Goal: Find specific page/section: Find specific page/section

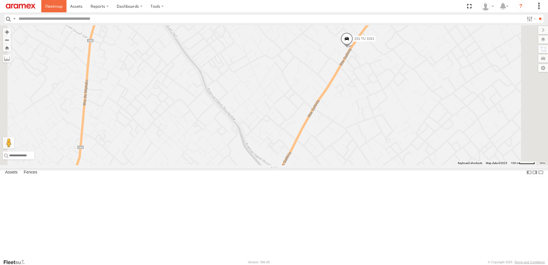
click at [54, 8] on span at bounding box center [53, 5] width 17 height 5
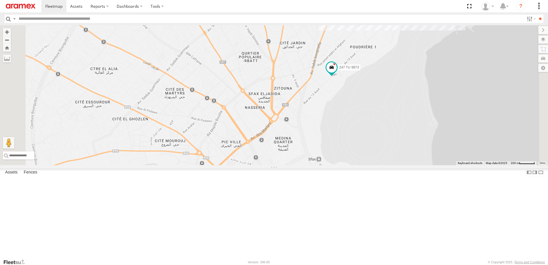
drag, startPoint x: 320, startPoint y: 165, endPoint x: 329, endPoint y: 125, distance: 40.8
click at [329, 125] on div "231 TU 3161 246 TU 8288 247 TU 9973 2" at bounding box center [274, 95] width 548 height 140
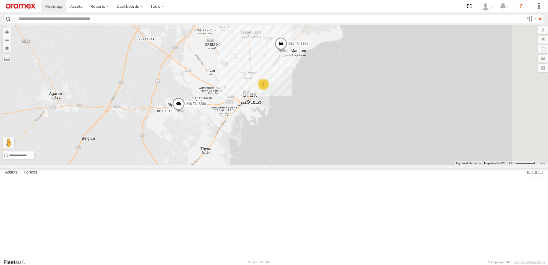
drag, startPoint x: 325, startPoint y: 112, endPoint x: 323, endPoint y: 116, distance: 5.0
click at [323, 116] on div "231 TU 3161 246 TU 8288 3" at bounding box center [274, 95] width 548 height 140
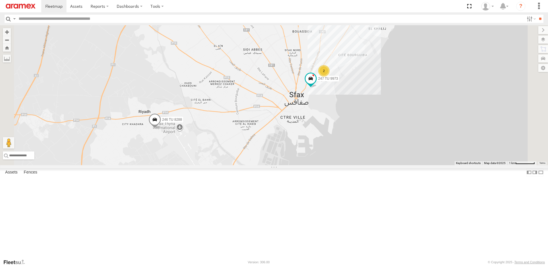
drag, startPoint x: 331, startPoint y: 127, endPoint x: 343, endPoint y: 113, distance: 18.7
click at [343, 113] on div "231 TU 3161 246 TU 8288 247 TU 9973 2" at bounding box center [274, 95] width 548 height 140
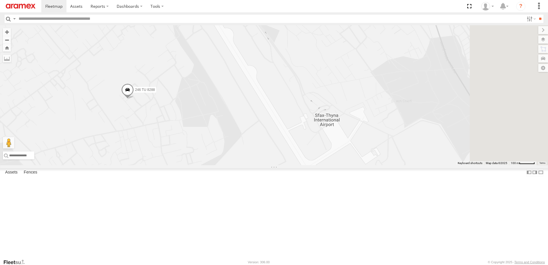
drag, startPoint x: 387, startPoint y: 143, endPoint x: 306, endPoint y: 151, distance: 81.3
click at [310, 151] on div "231 TU 3161 246 TU 8288 247 TU 9973" at bounding box center [274, 95] width 548 height 140
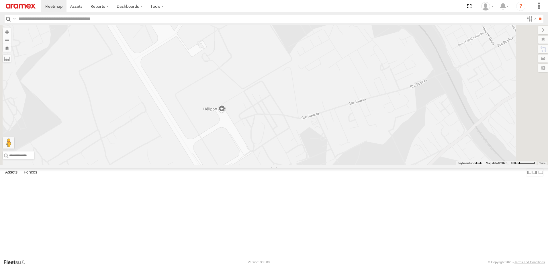
click at [291, 157] on div "231 TU 3161 246 TU 8288 247 TU 9973" at bounding box center [274, 95] width 548 height 140
click at [294, 156] on div "231 TU 3161 246 TU 8288 247 TU 9973" at bounding box center [274, 95] width 548 height 140
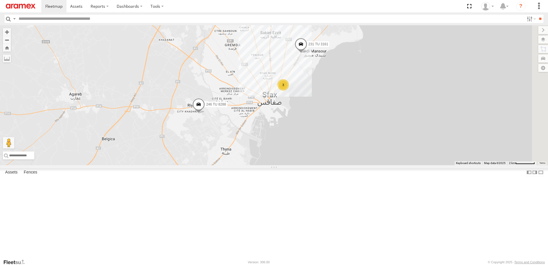
drag, startPoint x: 385, startPoint y: 142, endPoint x: 307, endPoint y: 164, distance: 81.5
click at [307, 164] on div "231 TU 3161 246 TU 8288 3" at bounding box center [274, 95] width 548 height 140
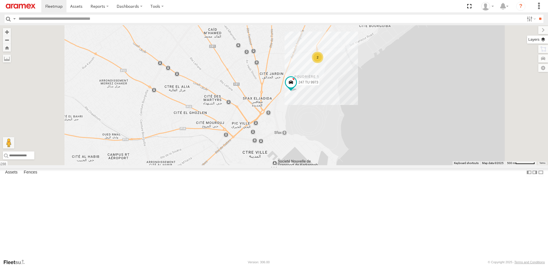
click at [544, 40] on label at bounding box center [537, 40] width 21 height 8
click at [0, 0] on label at bounding box center [0, 0] width 0 height 0
click at [0, 0] on span "Satellite + Roadmap" at bounding box center [0, 0] width 0 height 0
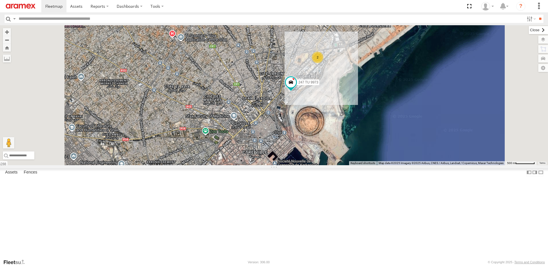
click at [529, 30] on label at bounding box center [538, 30] width 19 height 8
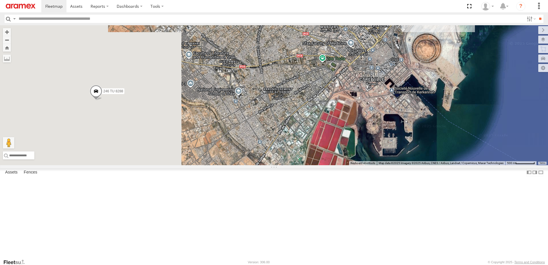
drag, startPoint x: 246, startPoint y: 155, endPoint x: 364, endPoint y: 78, distance: 140.3
click at [364, 78] on div "231 TU 3161 246 TU 8288 247 TU 9973 2" at bounding box center [274, 95] width 548 height 140
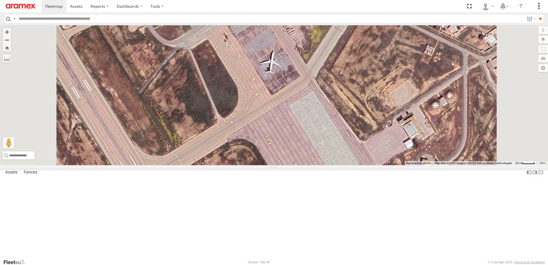
drag, startPoint x: 277, startPoint y: 99, endPoint x: 297, endPoint y: 158, distance: 62.9
click at [295, 161] on div "231 TU 3161 246 TU 8288 247 TU 9973" at bounding box center [274, 95] width 548 height 140
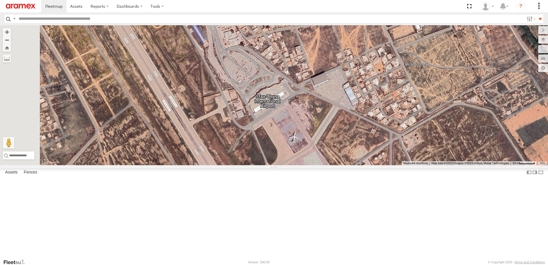
drag, startPoint x: 283, startPoint y: 139, endPoint x: 332, endPoint y: 197, distance: 75.9
click at [332, 165] on div "231 TU 3161 246 TU 8288 247 TU 9973" at bounding box center [274, 95] width 548 height 140
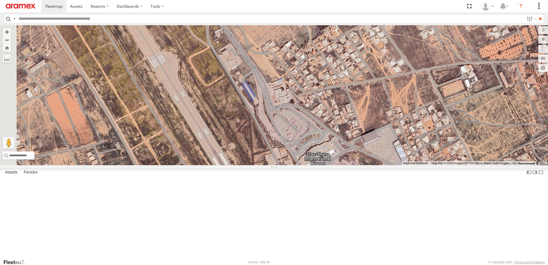
drag, startPoint x: 320, startPoint y: 136, endPoint x: 370, endPoint y: 196, distance: 77.7
click at [370, 165] on div "231 TU 3161 246 TU 8288 247 TU 9973" at bounding box center [274, 95] width 548 height 140
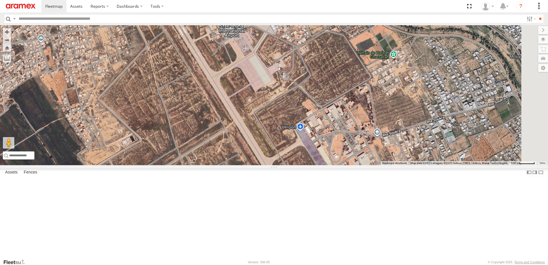
drag, startPoint x: 339, startPoint y: 147, endPoint x: 296, endPoint y: 70, distance: 88.8
click at [296, 70] on div "231 TU 3161 246 TU 8288 247 TU 9973" at bounding box center [274, 95] width 548 height 140
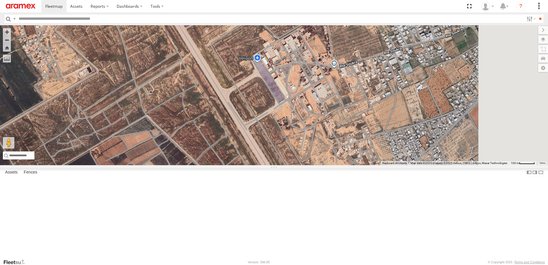
drag, startPoint x: 356, startPoint y: 145, endPoint x: 294, endPoint y: 49, distance: 113.7
click at [294, 49] on div "231 TU 3161 246 TU 8288 247 TU 9973" at bounding box center [274, 95] width 548 height 140
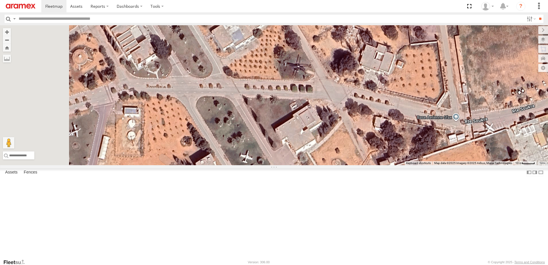
drag, startPoint x: 325, startPoint y: 97, endPoint x: 379, endPoint y: 172, distance: 92.8
click at [379, 165] on div "231 TU 3161 246 TU 8288 247 TU 9973" at bounding box center [274, 95] width 548 height 140
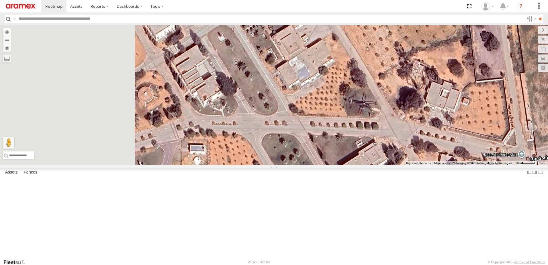
drag, startPoint x: 350, startPoint y: 132, endPoint x: 422, endPoint y: 141, distance: 73.2
click at [422, 141] on div "231 TU 3161 246 TU 8288 247 TU 9973" at bounding box center [274, 95] width 548 height 140
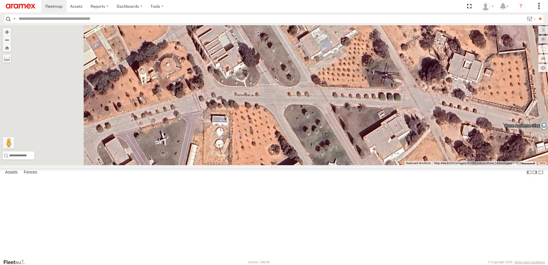
drag, startPoint x: 287, startPoint y: 131, endPoint x: 384, endPoint y: 45, distance: 130.0
click at [384, 45] on div "231 TU 3161 246 TU 8288 247 TU 9973" at bounding box center [274, 95] width 548 height 140
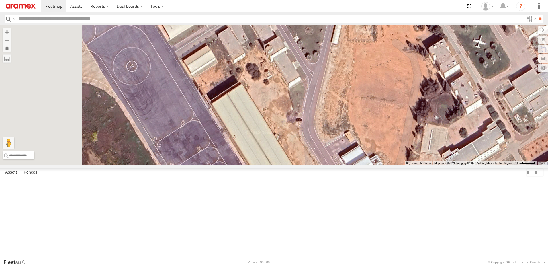
drag, startPoint x: 403, startPoint y: 47, endPoint x: 449, endPoint y: 30, distance: 49.1
click at [449, 30] on div "231 TU 3161 246 TU 8288 247 TU 9973" at bounding box center [274, 95] width 548 height 140
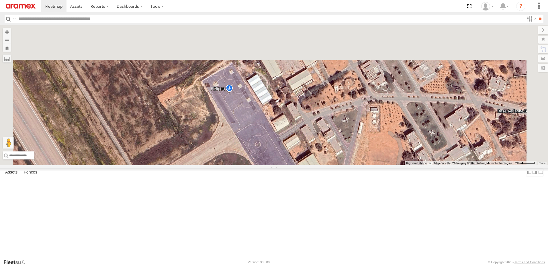
drag, startPoint x: 365, startPoint y: 159, endPoint x: 364, endPoint y: 195, distance: 35.9
click at [364, 165] on div "231 TU 3161 246 TU 8288 247 TU 9973" at bounding box center [274, 95] width 548 height 140
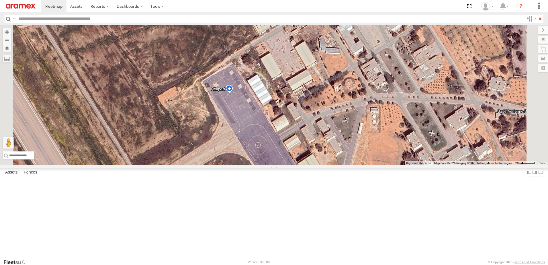
click at [304, 139] on div "231 TU 3161 246 TU 8288 247 TU 9973" at bounding box center [274, 95] width 548 height 140
click at [300, 138] on div "231 TU 3161 246 TU 8288 247 TU 9973" at bounding box center [274, 95] width 548 height 140
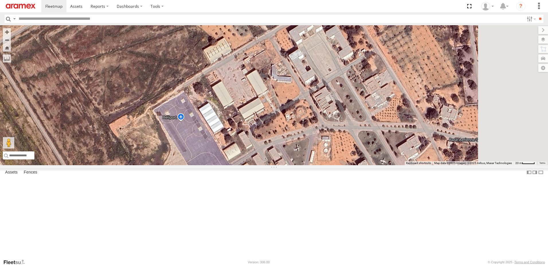
drag, startPoint x: 428, startPoint y: 131, endPoint x: 380, endPoint y: 159, distance: 56.2
click at [380, 159] on div "231 TU 3161 246 TU 8288 247 TU 9973" at bounding box center [274, 95] width 548 height 140
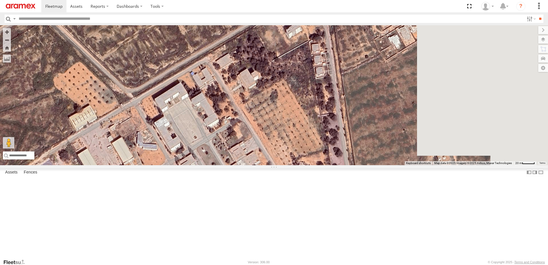
drag, startPoint x: 427, startPoint y: 103, endPoint x: 295, endPoint y: 169, distance: 147.6
click at [295, 165] on div "231 TU 3161 246 TU 8288 247 TU 9973" at bounding box center [274, 95] width 548 height 140
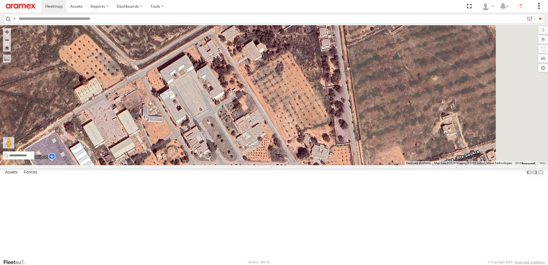
drag, startPoint x: 340, startPoint y: 132, endPoint x: 356, endPoint y: 77, distance: 57.1
click at [356, 77] on div "231 TU 3161 246 TU 8288 247 TU 9973" at bounding box center [274, 95] width 548 height 140
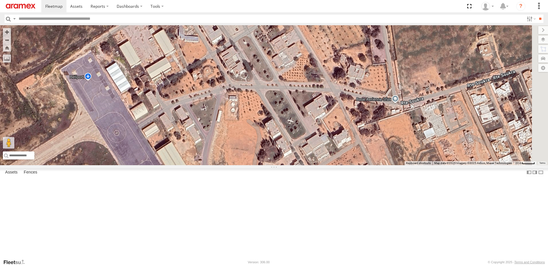
drag, startPoint x: 325, startPoint y: 118, endPoint x: 349, endPoint y: 73, distance: 50.7
click at [349, 73] on div "231 TU 3161 246 TU 8288 247 TU 9973" at bounding box center [274, 95] width 548 height 140
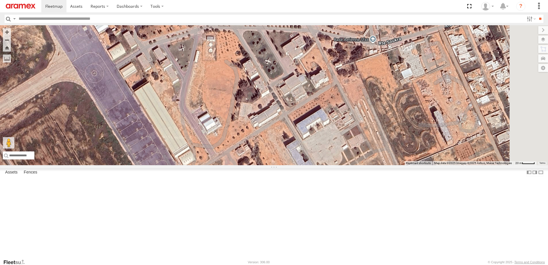
drag, startPoint x: 370, startPoint y: 118, endPoint x: 345, endPoint y: 62, distance: 61.1
click at [345, 63] on div "231 TU 3161 246 TU 8288 247 TU 9973" at bounding box center [274, 95] width 548 height 140
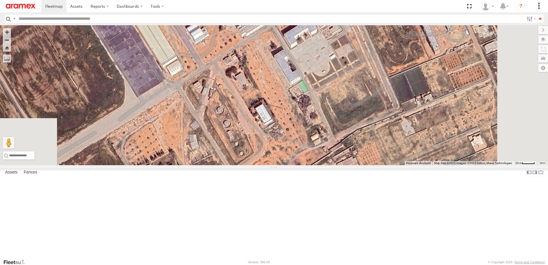
drag, startPoint x: 367, startPoint y: 119, endPoint x: 367, endPoint y: 64, distance: 55.3
click at [367, 64] on div "231 TU 3161 246 TU 8288 247 TU 9973" at bounding box center [274, 95] width 548 height 140
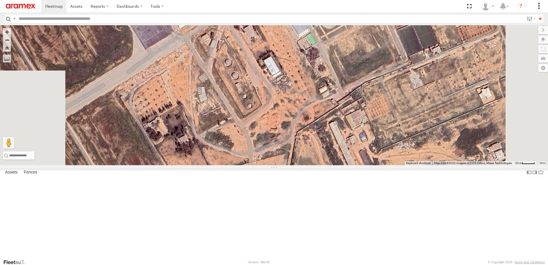
drag, startPoint x: 358, startPoint y: 112, endPoint x: 377, endPoint y: 69, distance: 46.5
click at [377, 69] on div "231 TU 3161 246 TU 8288 247 TU 9973" at bounding box center [274, 95] width 548 height 140
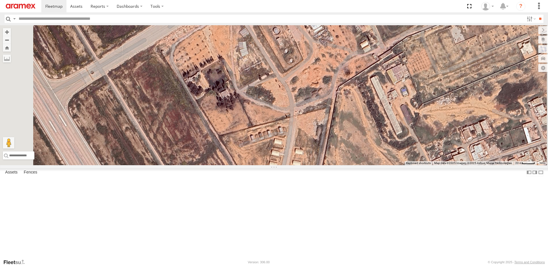
drag, startPoint x: 363, startPoint y: 88, endPoint x: 393, endPoint y: 63, distance: 38.7
click at [393, 63] on div "231 TU 3161 246 TU 8288 247 TU 9973" at bounding box center [274, 95] width 548 height 140
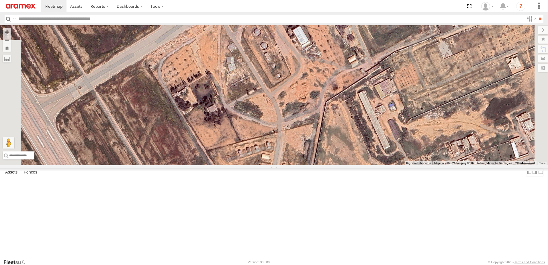
drag, startPoint x: 381, startPoint y: 73, endPoint x: 286, endPoint y: 137, distance: 114.6
click at [286, 137] on div "231 TU 3161 246 TU 8288 247 TU 9973" at bounding box center [274, 95] width 548 height 140
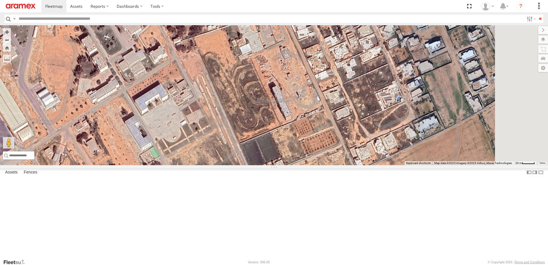
drag, startPoint x: 336, startPoint y: 103, endPoint x: 302, endPoint y: 167, distance: 72.5
click at [302, 165] on div "231 TU 3161 246 TU 8288 247 TU 9973" at bounding box center [274, 95] width 548 height 140
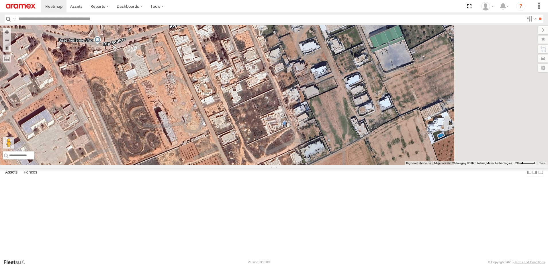
drag, startPoint x: 382, startPoint y: 82, endPoint x: 310, endPoint y: 93, distance: 72.7
click at [310, 93] on div "231 TU 3161 246 TU 8288 247 TU 9973" at bounding box center [274, 95] width 548 height 140
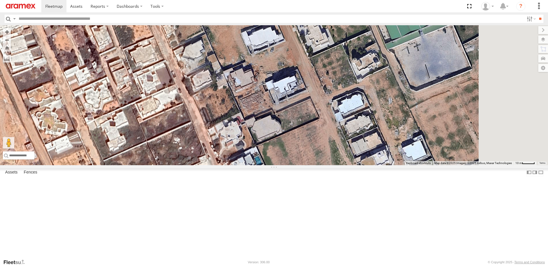
drag, startPoint x: 374, startPoint y: 130, endPoint x: 321, endPoint y: 86, distance: 69.3
click at [321, 86] on div "231 TU 3161 246 TU 8288 247 TU 9973" at bounding box center [274, 95] width 548 height 140
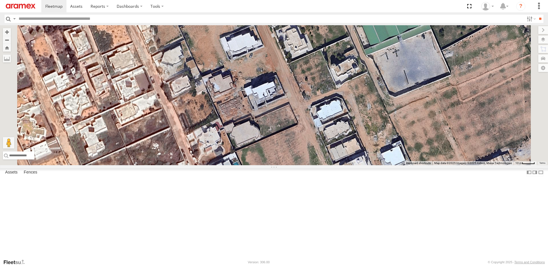
drag, startPoint x: 337, startPoint y: 125, endPoint x: 333, endPoint y: 148, distance: 22.7
click at [333, 150] on div "231 TU 3161 246 TU 8288 247 TU 9973" at bounding box center [274, 95] width 548 height 140
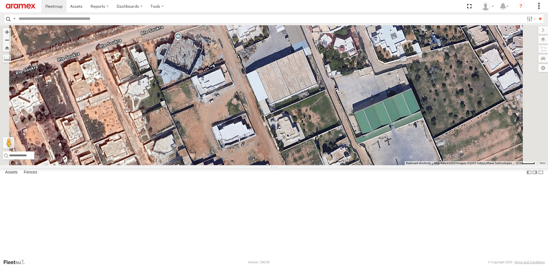
drag, startPoint x: 328, startPoint y: 79, endPoint x: 324, endPoint y: 130, distance: 51.2
click at [324, 148] on div "231 TU 3161 246 TU 8288 247 TU 9973" at bounding box center [274, 95] width 548 height 140
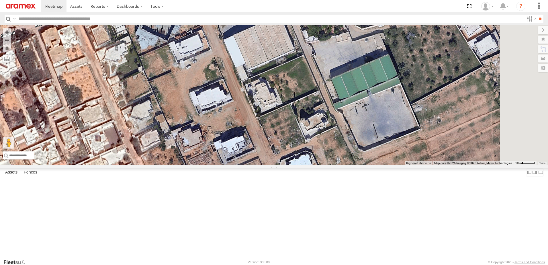
drag, startPoint x: 278, startPoint y: 80, endPoint x: 272, endPoint y: 58, distance: 22.8
click at [272, 58] on div "231 TU 3161 246 TU 8288 247 TU 9973" at bounding box center [274, 95] width 548 height 140
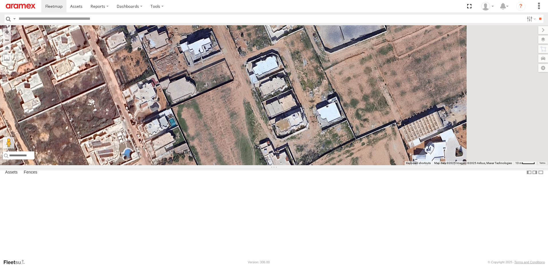
drag, startPoint x: 302, startPoint y: 122, endPoint x: 274, endPoint y: 46, distance: 81.7
click at [274, 46] on div "231 TU 3161 246 TU 8288 247 TU 9973" at bounding box center [274, 95] width 548 height 140
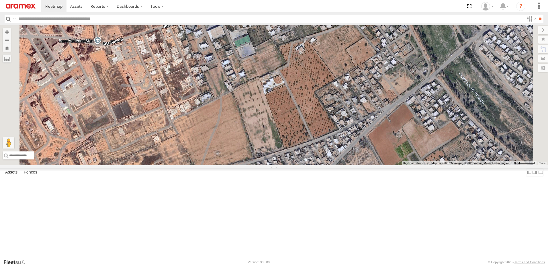
drag, startPoint x: 299, startPoint y: 73, endPoint x: 293, endPoint y: 106, distance: 33.8
click at [293, 106] on div "231 TU 3161 246 TU 8288 247 TU 9973" at bounding box center [274, 95] width 548 height 140
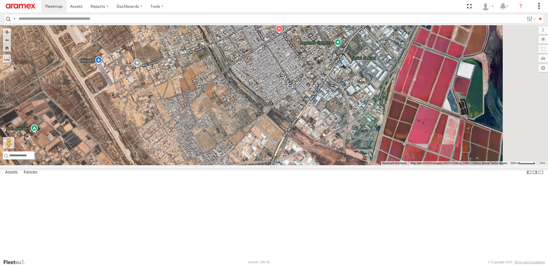
drag, startPoint x: 342, startPoint y: 81, endPoint x: 313, endPoint y: 91, distance: 31.0
click at [313, 91] on div "231 TU 3161 246 TU 8288 247 TU 9973" at bounding box center [274, 95] width 548 height 140
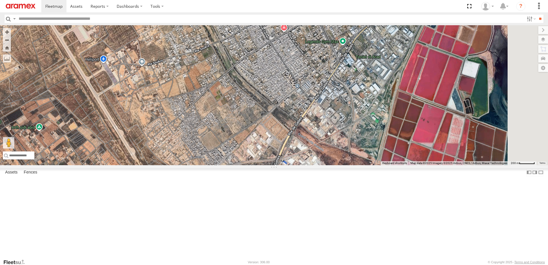
drag, startPoint x: 291, startPoint y: 82, endPoint x: 368, endPoint y: 66, distance: 78.8
click at [368, 66] on div "231 TU 3161 246 TU 8288 247 TU 9973" at bounding box center [274, 95] width 548 height 140
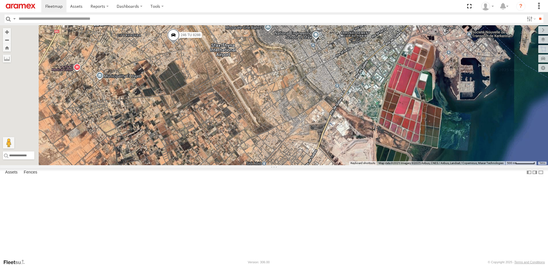
click at [289, 106] on div "231 TU 3161 246 TU 8288 247 TU 9973" at bounding box center [274, 95] width 548 height 140
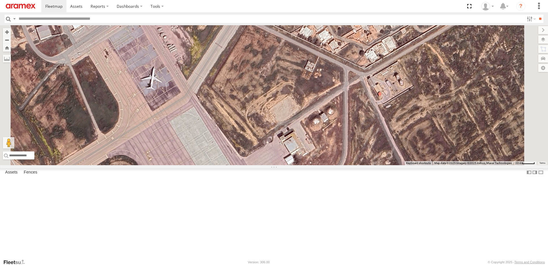
drag, startPoint x: 307, startPoint y: 95, endPoint x: 257, endPoint y: 148, distance: 72.8
click at [257, 148] on div "231 TU 3161 246 TU 8288 247 TU 9973" at bounding box center [274, 95] width 548 height 140
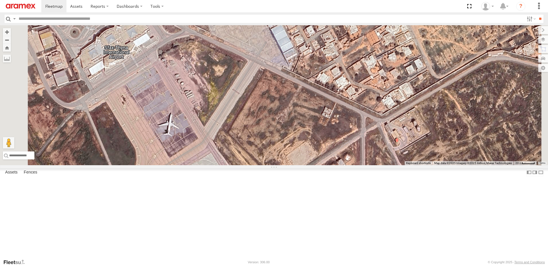
drag, startPoint x: 266, startPoint y: 88, endPoint x: 276, endPoint y: 149, distance: 61.0
click at [276, 149] on div "231 TU 3161 246 TU 8288 247 TU 9973" at bounding box center [274, 95] width 548 height 140
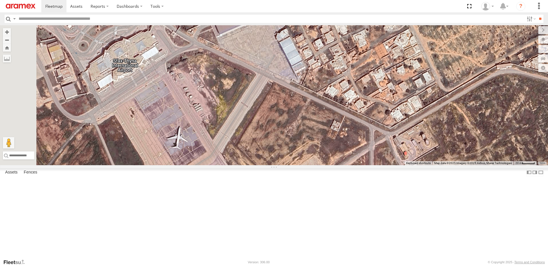
drag, startPoint x: 276, startPoint y: 124, endPoint x: 284, endPoint y: 138, distance: 16.2
click at [284, 138] on div "231 TU 3161 246 TU 8288 247 TU 9973" at bounding box center [274, 95] width 548 height 140
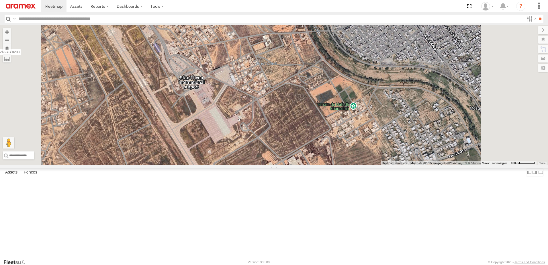
drag, startPoint x: 283, startPoint y: 134, endPoint x: 299, endPoint y: 129, distance: 17.1
click at [299, 129] on div "231 TU 3161 246 TU 8288 247 TU 9973" at bounding box center [274, 95] width 548 height 140
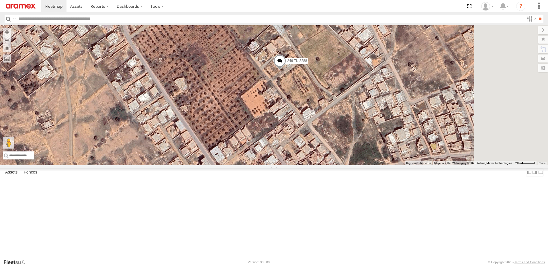
drag, startPoint x: 392, startPoint y: 84, endPoint x: 295, endPoint y: 103, distance: 98.2
click at [295, 103] on div "231 TU 3161 246 TU 8288 247 TU 9973" at bounding box center [274, 95] width 548 height 140
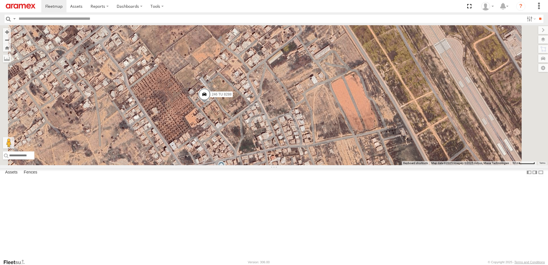
drag, startPoint x: 289, startPoint y: 107, endPoint x: 285, endPoint y: 131, distance: 24.2
click at [285, 131] on div "231 TU 3161 246 TU 8288 247 TU 9973" at bounding box center [274, 95] width 548 height 140
